Goal: Transaction & Acquisition: Purchase product/service

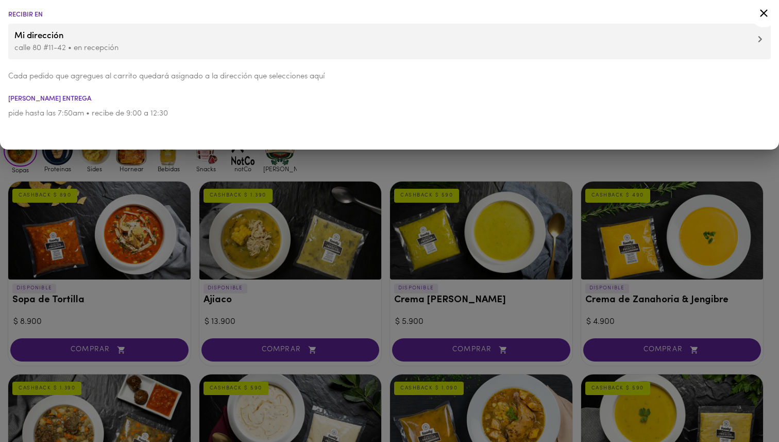
click at [288, 170] on div at bounding box center [389, 221] width 779 height 442
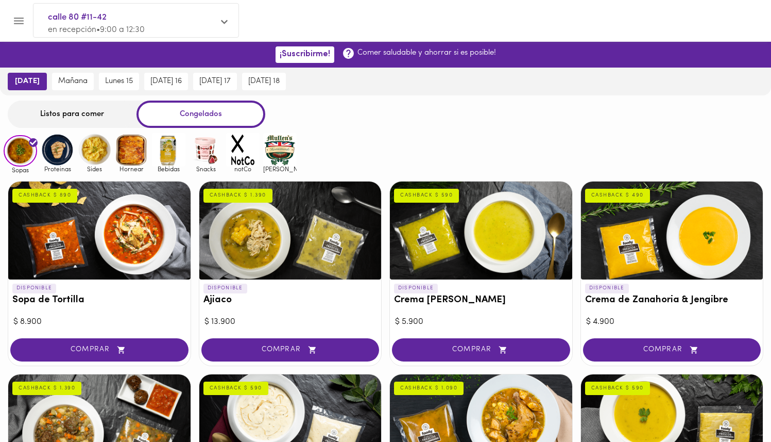
click at [68, 111] on div "Listos para comer" at bounding box center [72, 113] width 129 height 27
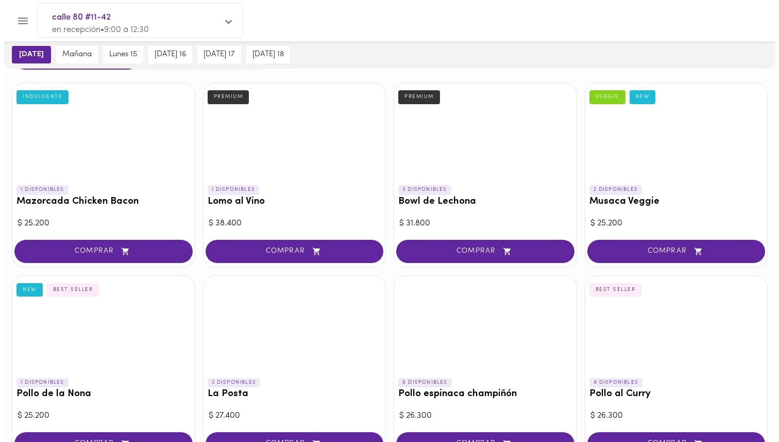
scroll to position [71, 0]
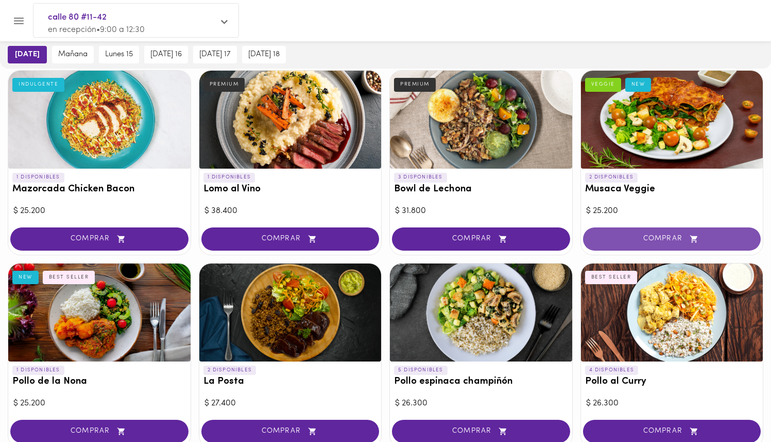
click at [661, 234] on span "COMPRAR" at bounding box center [672, 238] width 153 height 9
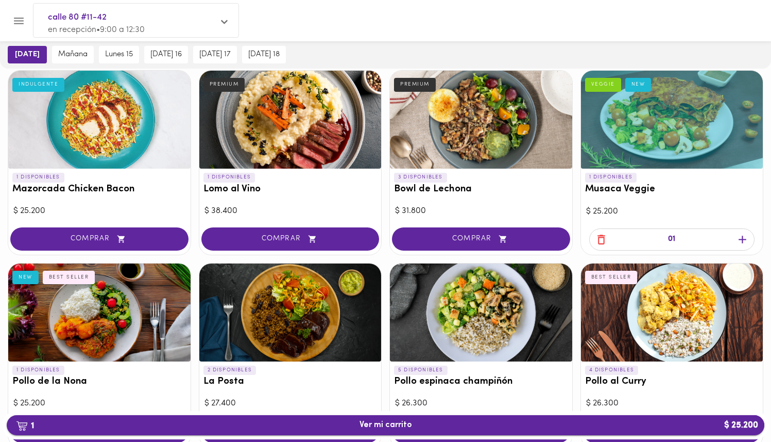
click at [404, 419] on button "1 Ver mi carrito $ 25.200" at bounding box center [386, 425] width 758 height 20
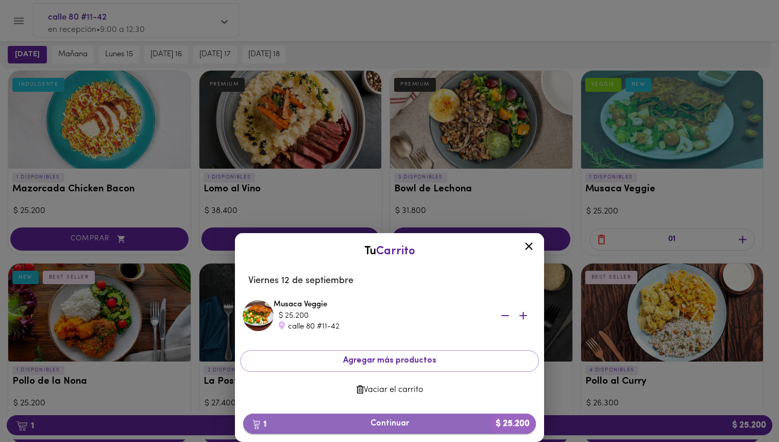
click at [400, 424] on span "1 Continuar $ 25.200" at bounding box center [389, 423] width 276 height 10
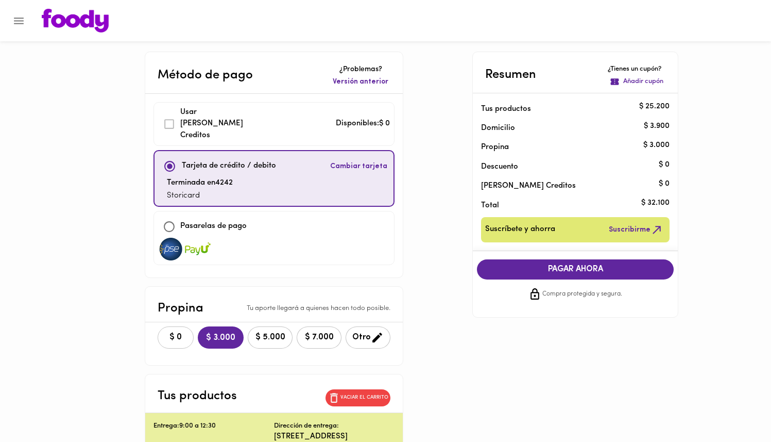
click at [173, 332] on span "$ 0" at bounding box center [175, 337] width 23 height 10
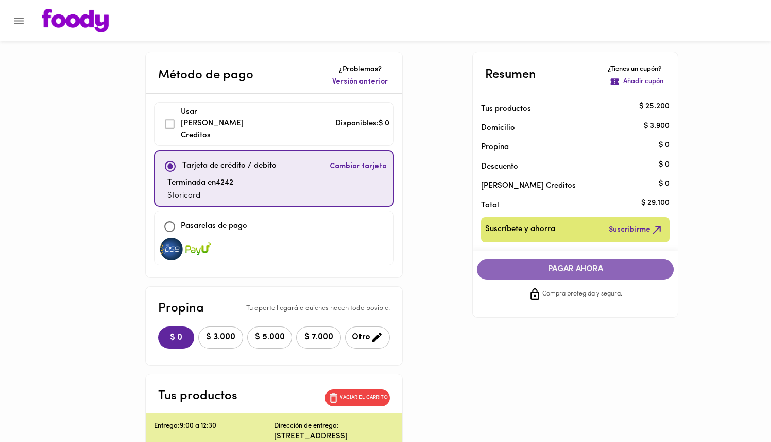
click at [594, 266] on span "PAGAR AHORA" at bounding box center [576, 269] width 176 height 10
